Goal: Browse casually: Explore the website without a specific task or goal

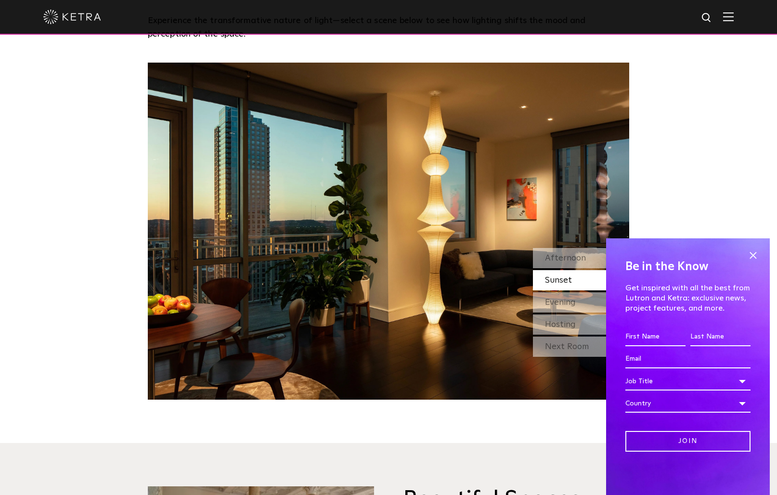
scroll to position [895, 0]
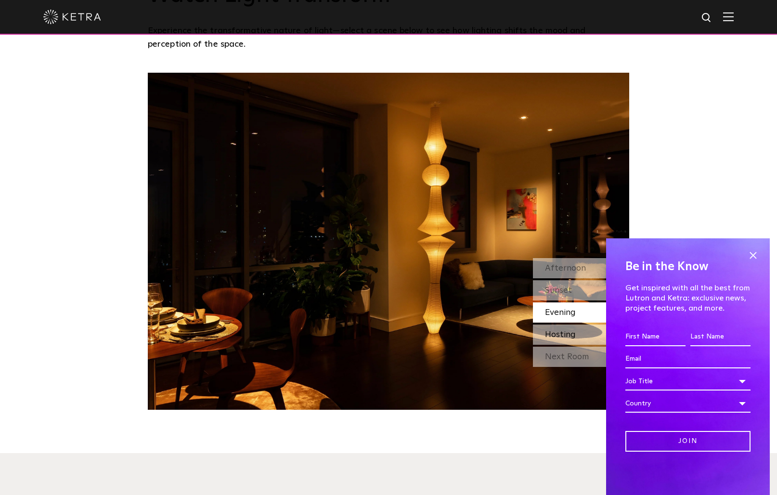
click at [556, 333] on span "Hosting" at bounding box center [560, 334] width 31 height 9
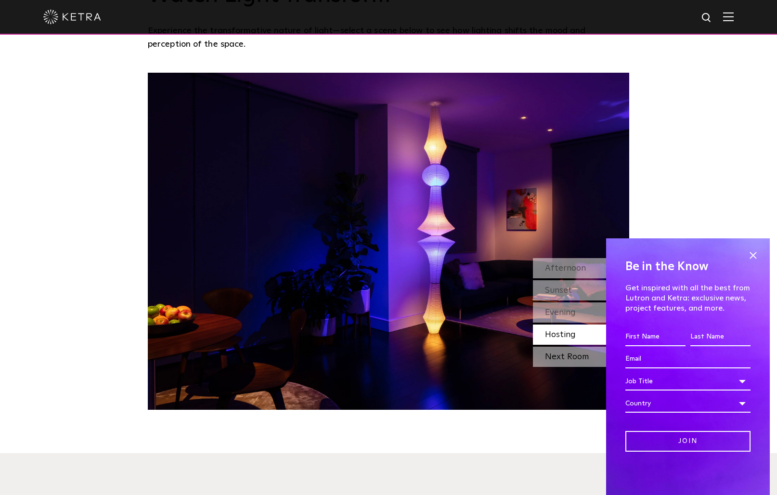
click at [557, 356] on div "Next Room" at bounding box center [581, 357] width 96 height 20
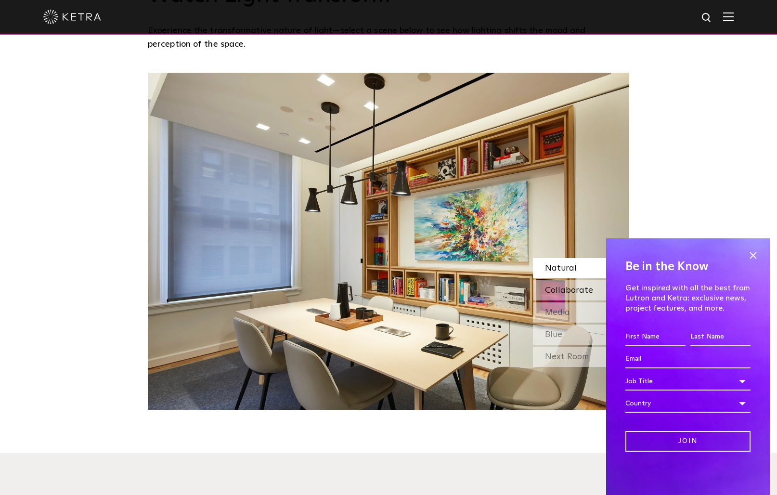
click at [562, 286] on span "Collaborate" at bounding box center [569, 290] width 48 height 9
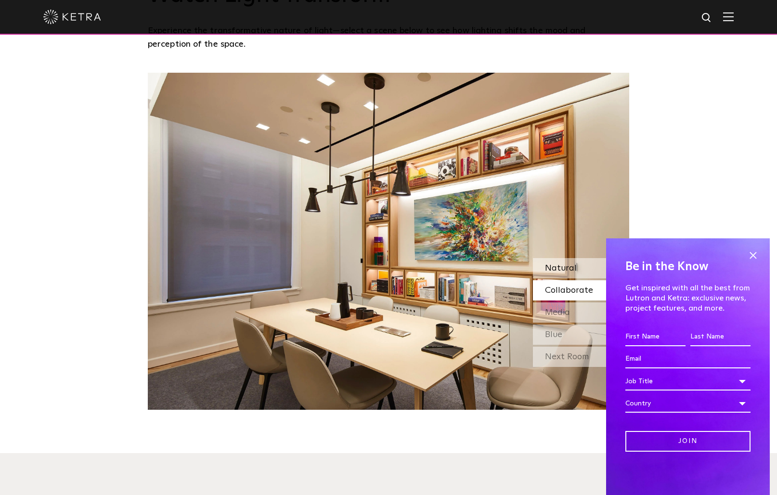
click at [558, 274] on div "Natural" at bounding box center [581, 268] width 96 height 20
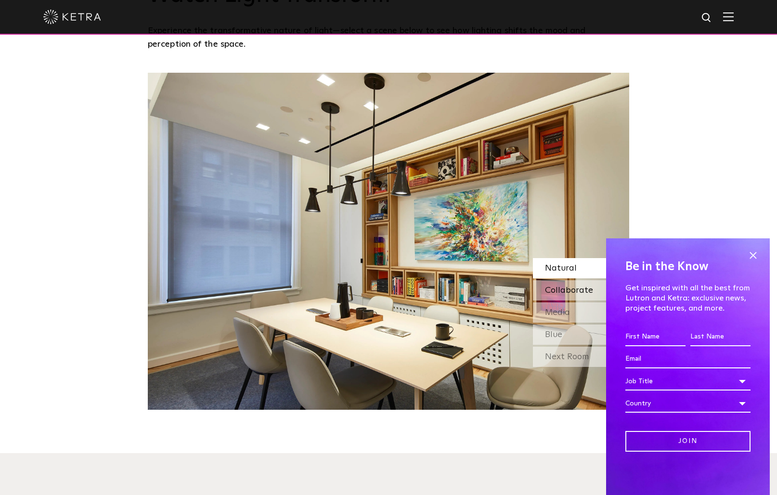
click at [558, 290] on span "Collaborate" at bounding box center [569, 290] width 48 height 9
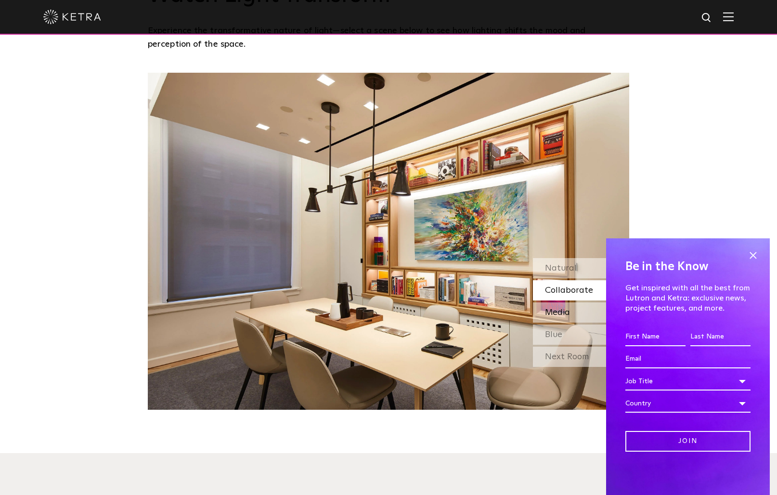
click at [557, 308] on span "Media" at bounding box center [557, 312] width 25 height 9
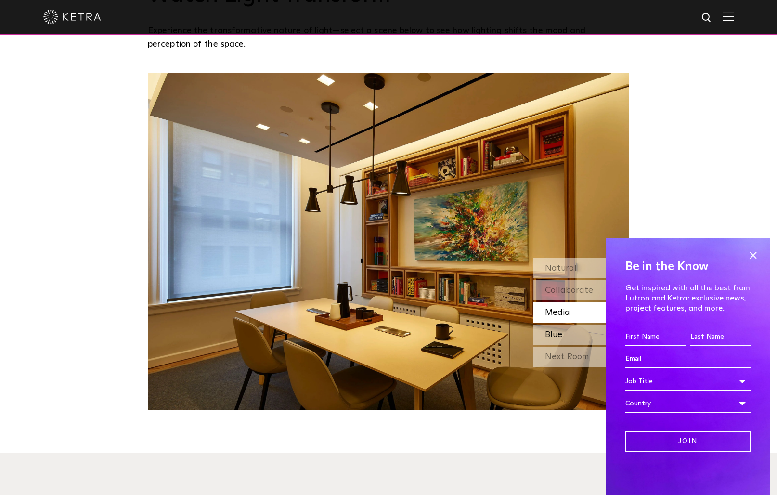
click at [556, 333] on span "Blue" at bounding box center [553, 334] width 17 height 9
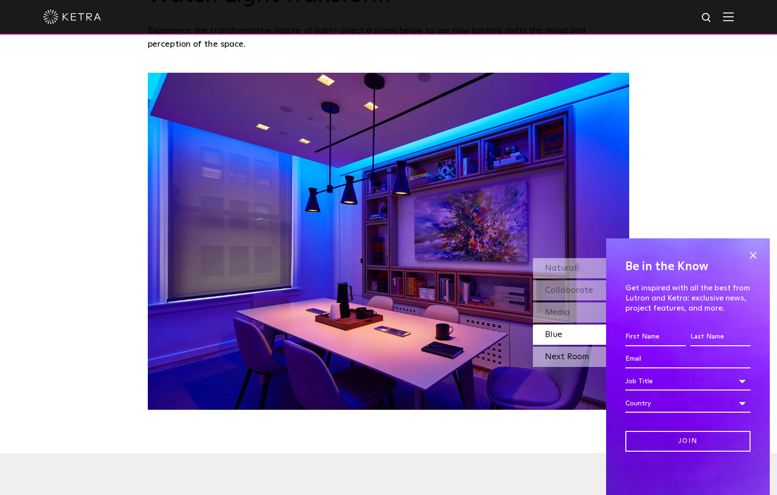
click at [554, 357] on div "Next Room" at bounding box center [581, 357] width 96 height 20
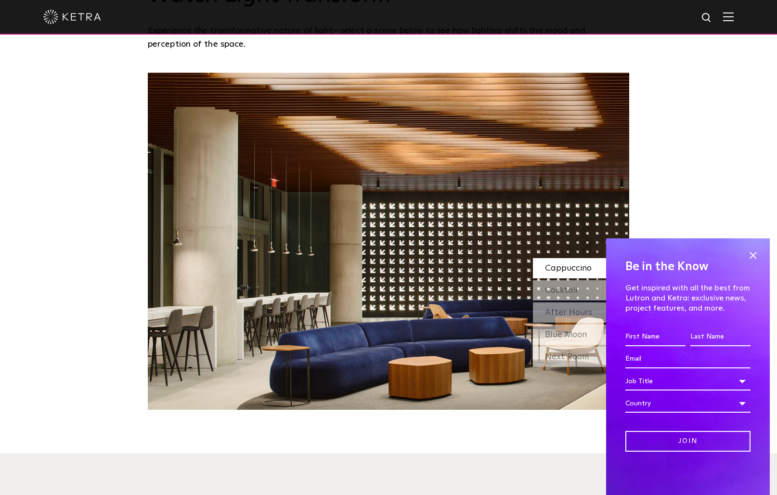
click at [552, 275] on div "Cappuccino" at bounding box center [581, 268] width 96 height 20
click at [550, 293] on span "Cocktail" at bounding box center [561, 290] width 33 height 9
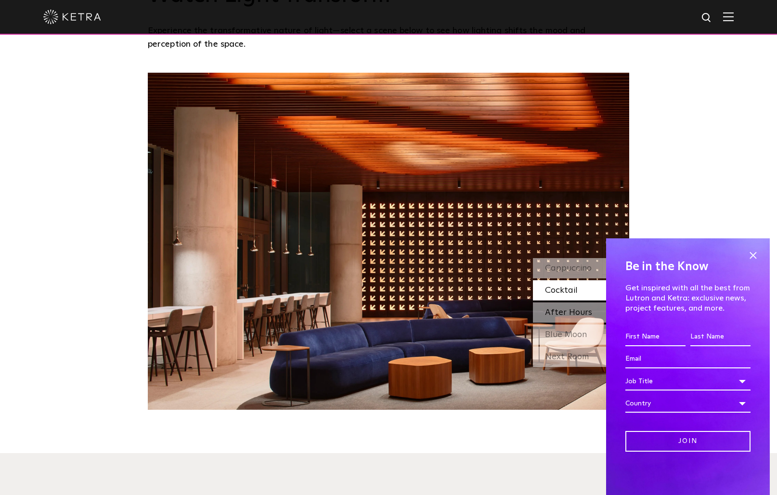
click at [549, 309] on span "After Hours" at bounding box center [568, 312] width 47 height 9
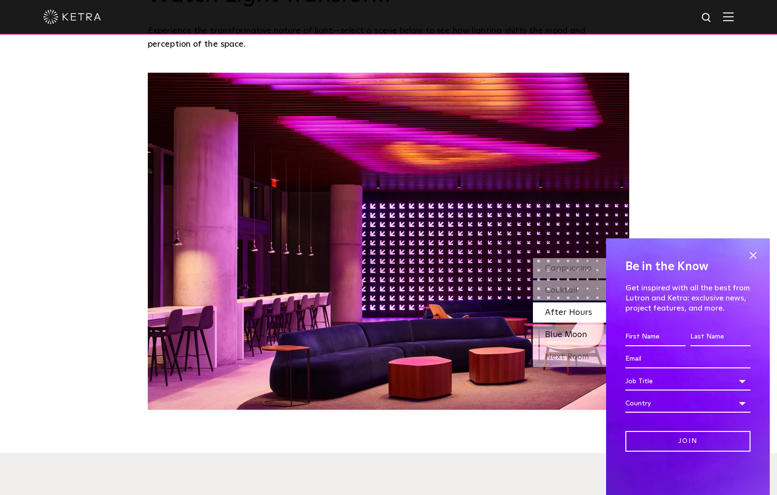
click at [549, 332] on span "Blue Moon" at bounding box center [566, 334] width 42 height 9
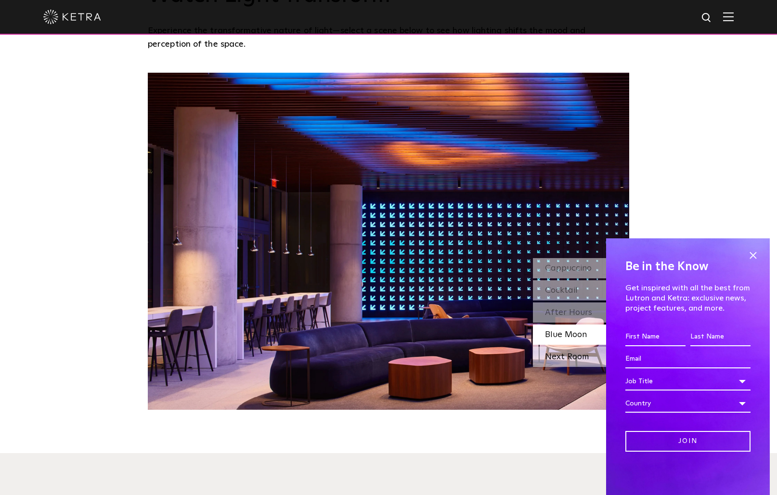
click at [551, 354] on div "Next Room" at bounding box center [581, 357] width 96 height 20
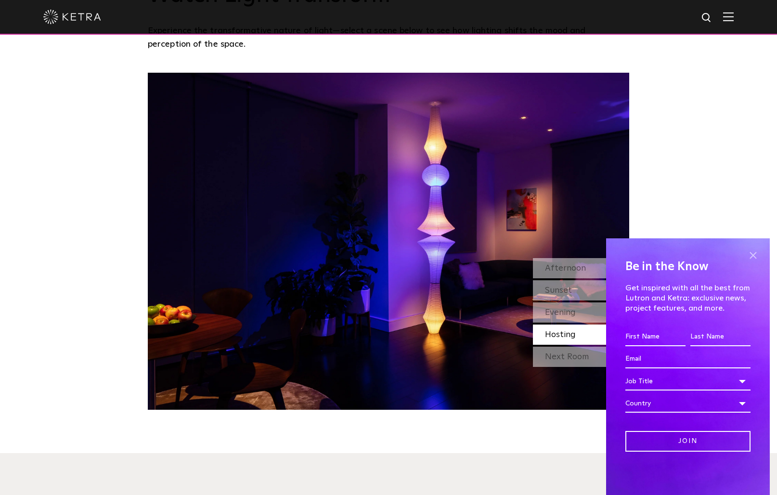
click at [754, 254] on span at bounding box center [753, 255] width 14 height 14
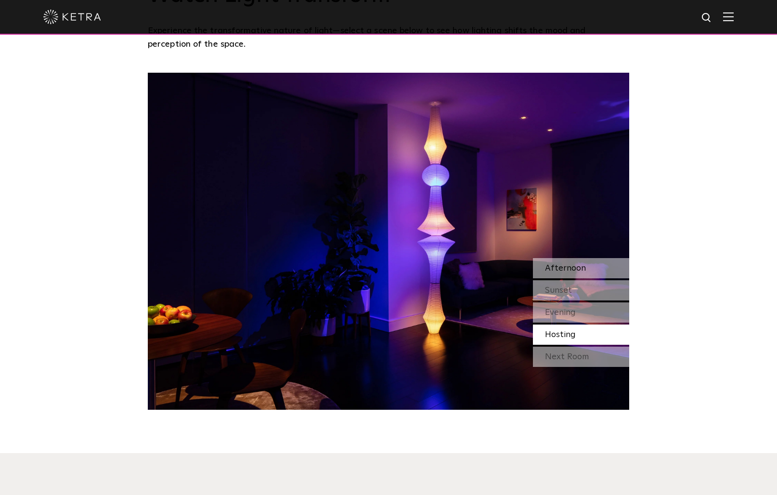
click at [594, 263] on div "Afternoon" at bounding box center [581, 268] width 96 height 20
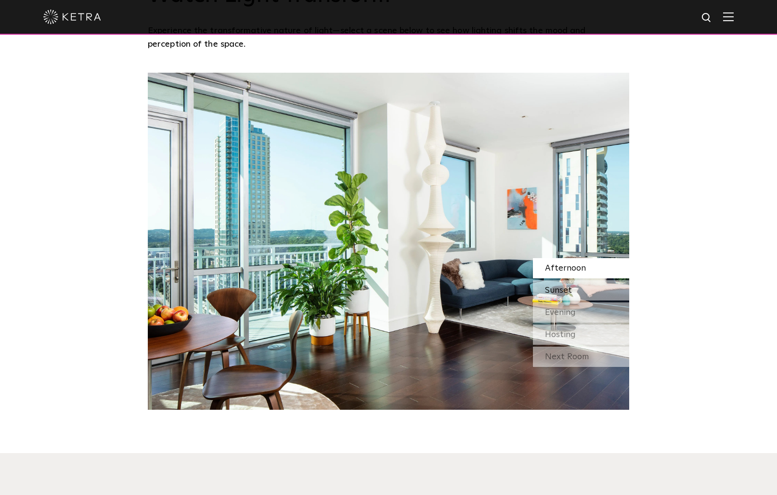
click at [563, 289] on span "Sunset" at bounding box center [558, 290] width 27 height 9
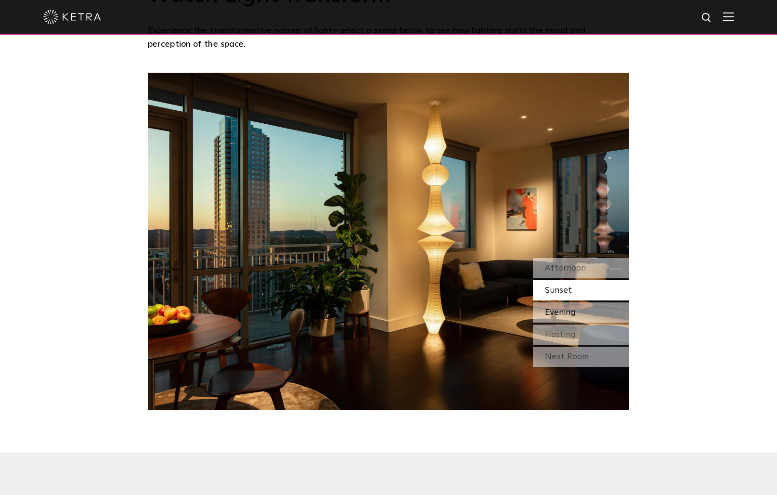
click at [559, 310] on span "Evening" at bounding box center [560, 312] width 31 height 9
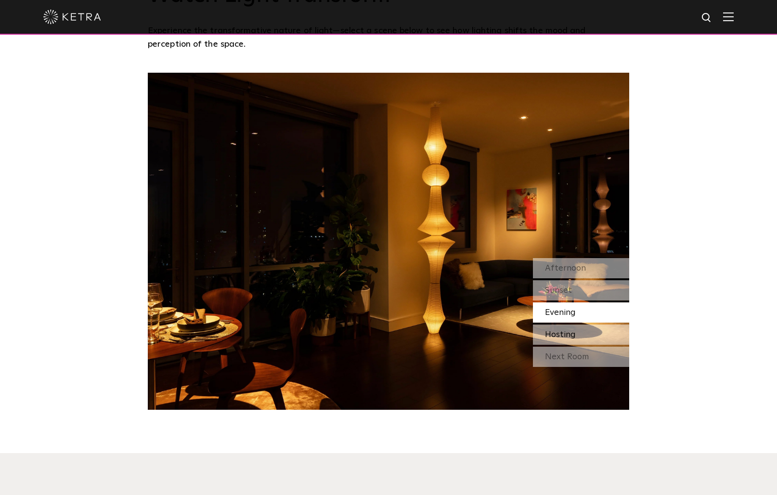
click at [554, 331] on span "Hosting" at bounding box center [560, 334] width 31 height 9
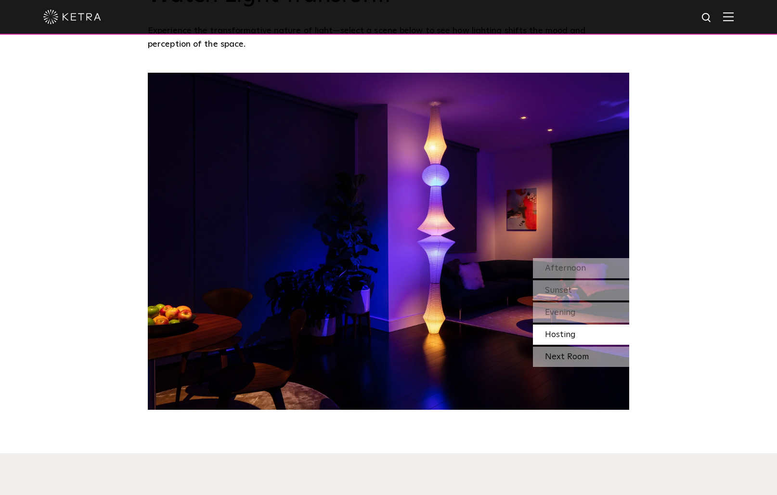
click at [553, 361] on div "Next Room" at bounding box center [581, 357] width 96 height 20
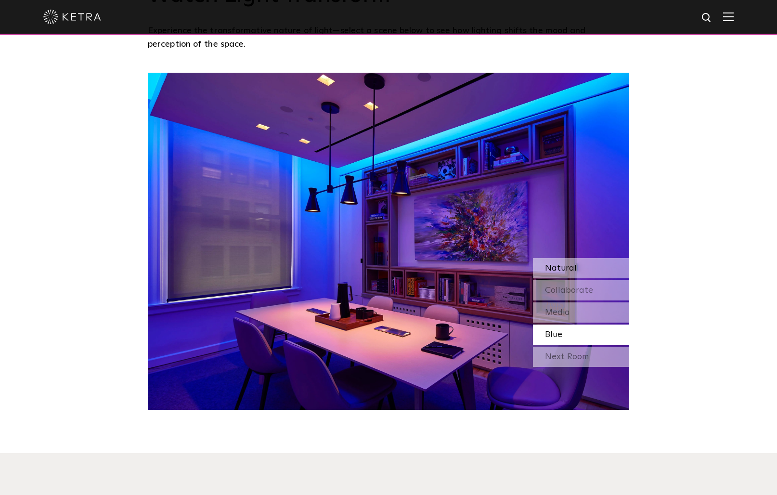
click at [555, 270] on span "Natural" at bounding box center [561, 268] width 32 height 9
